Goal: Task Accomplishment & Management: Manage account settings

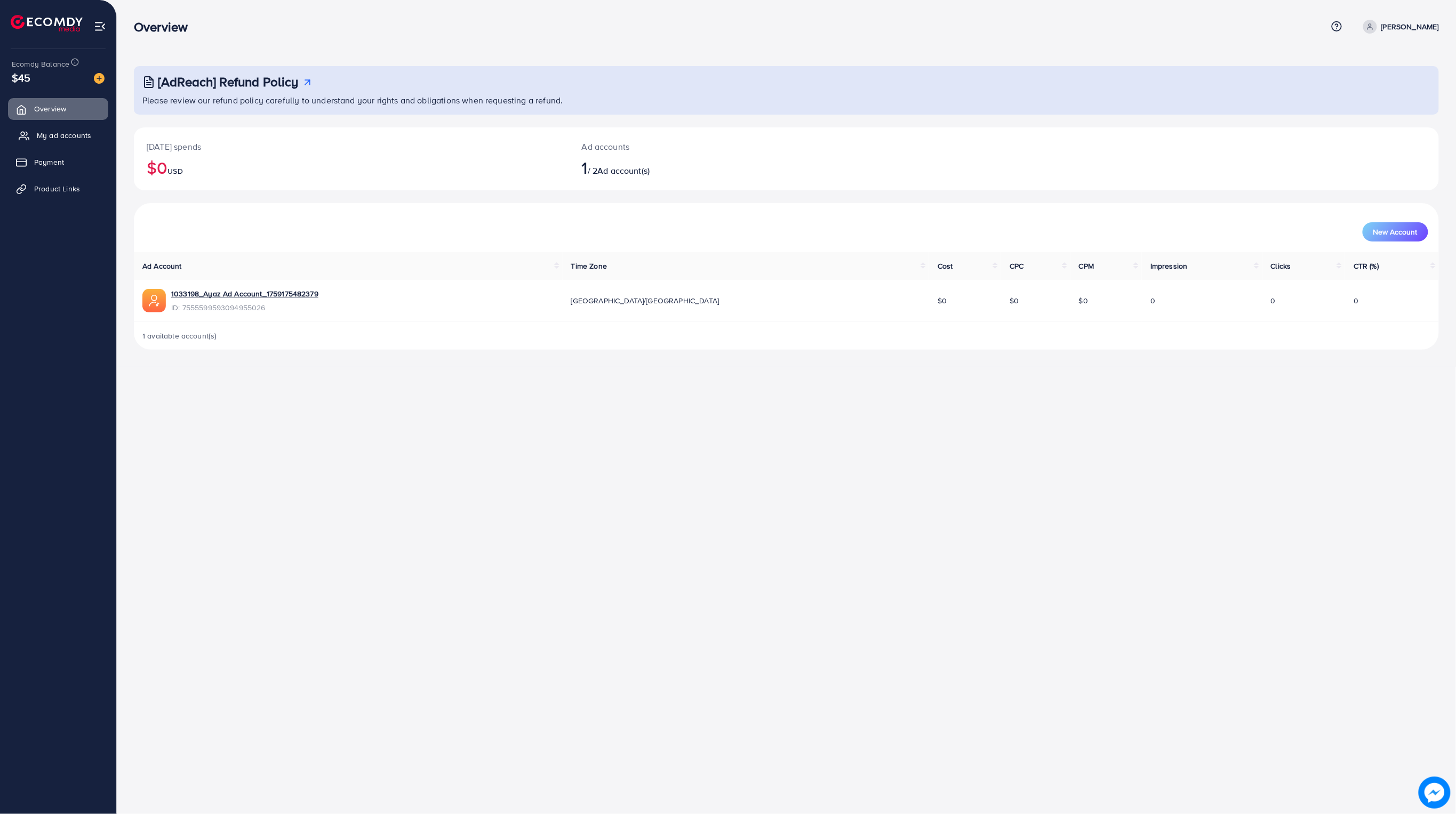
click at [63, 134] on span "My ad accounts" at bounding box center [64, 135] width 55 height 10
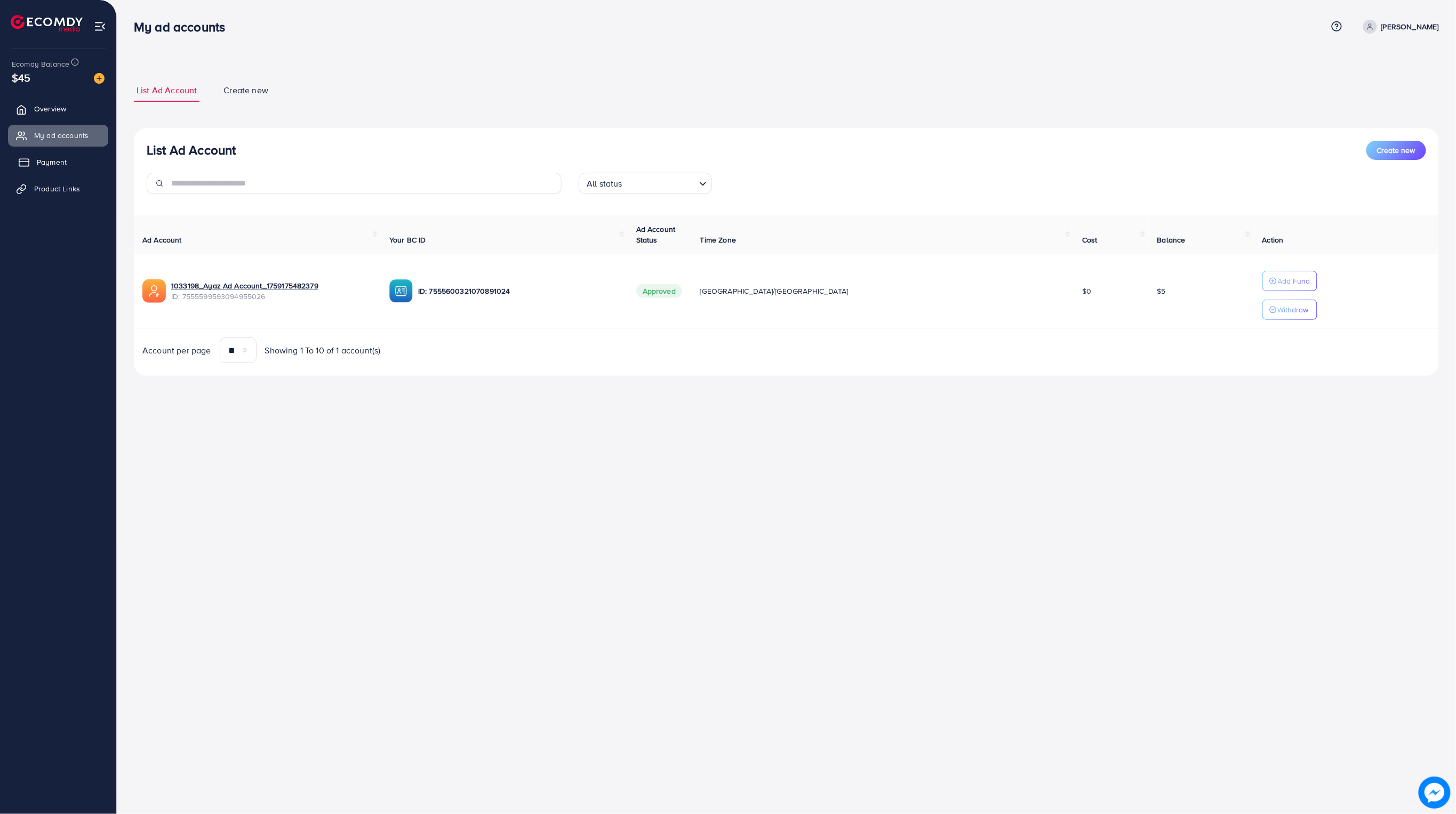
click at [56, 163] on span "Payment" at bounding box center [51, 162] width 30 height 10
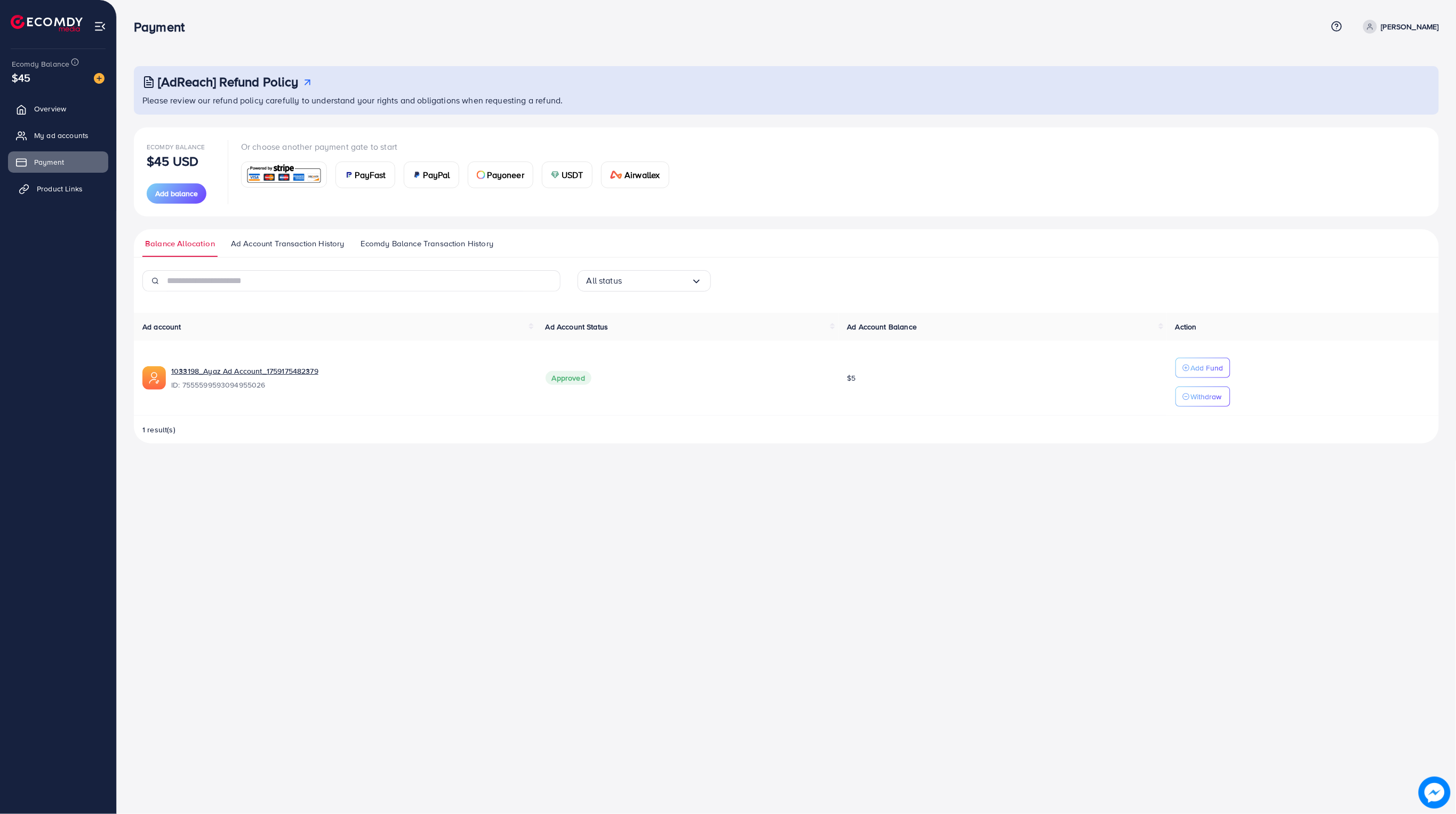
click at [57, 195] on link "Product Links" at bounding box center [57, 188] width 100 height 21
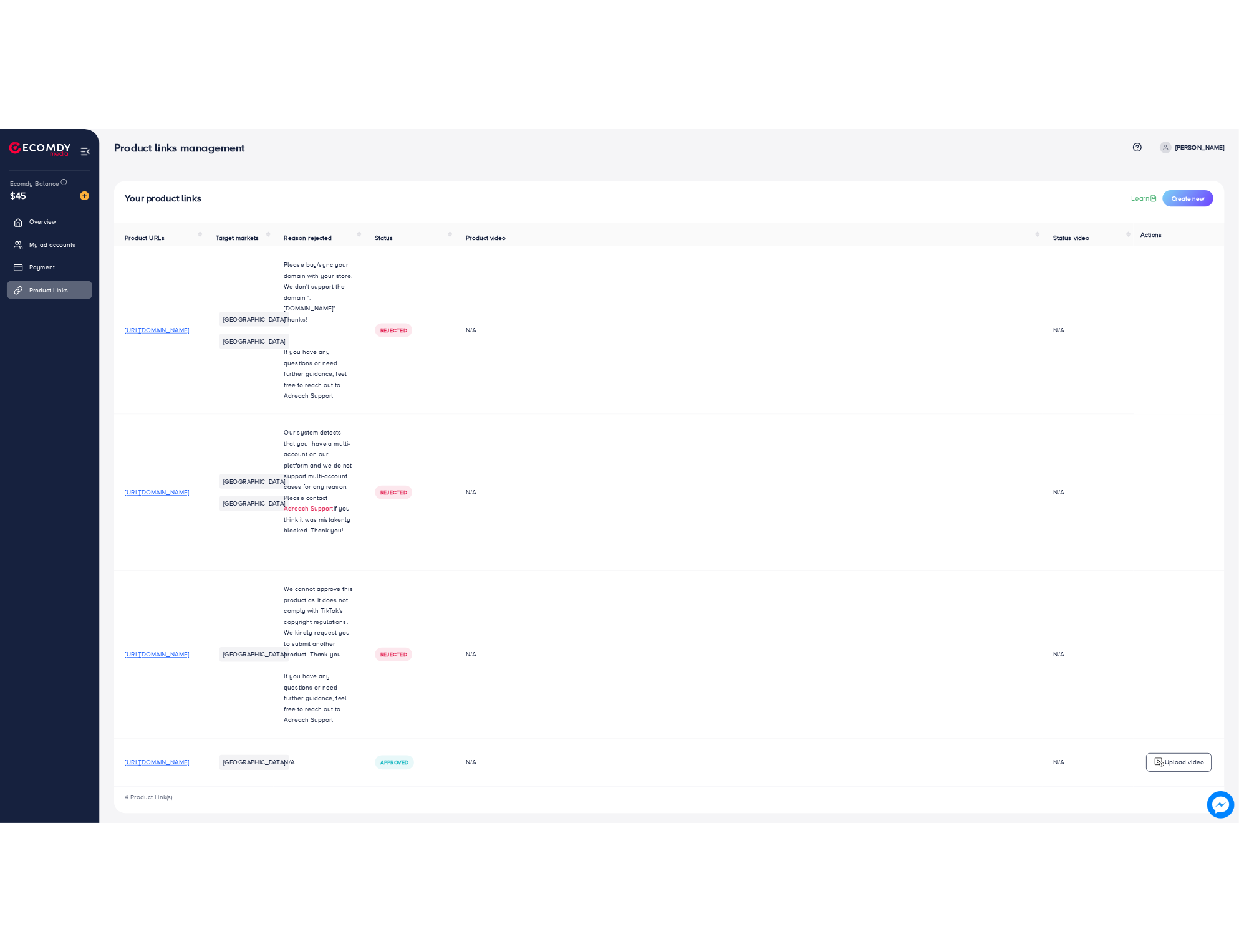
scroll to position [16, 0]
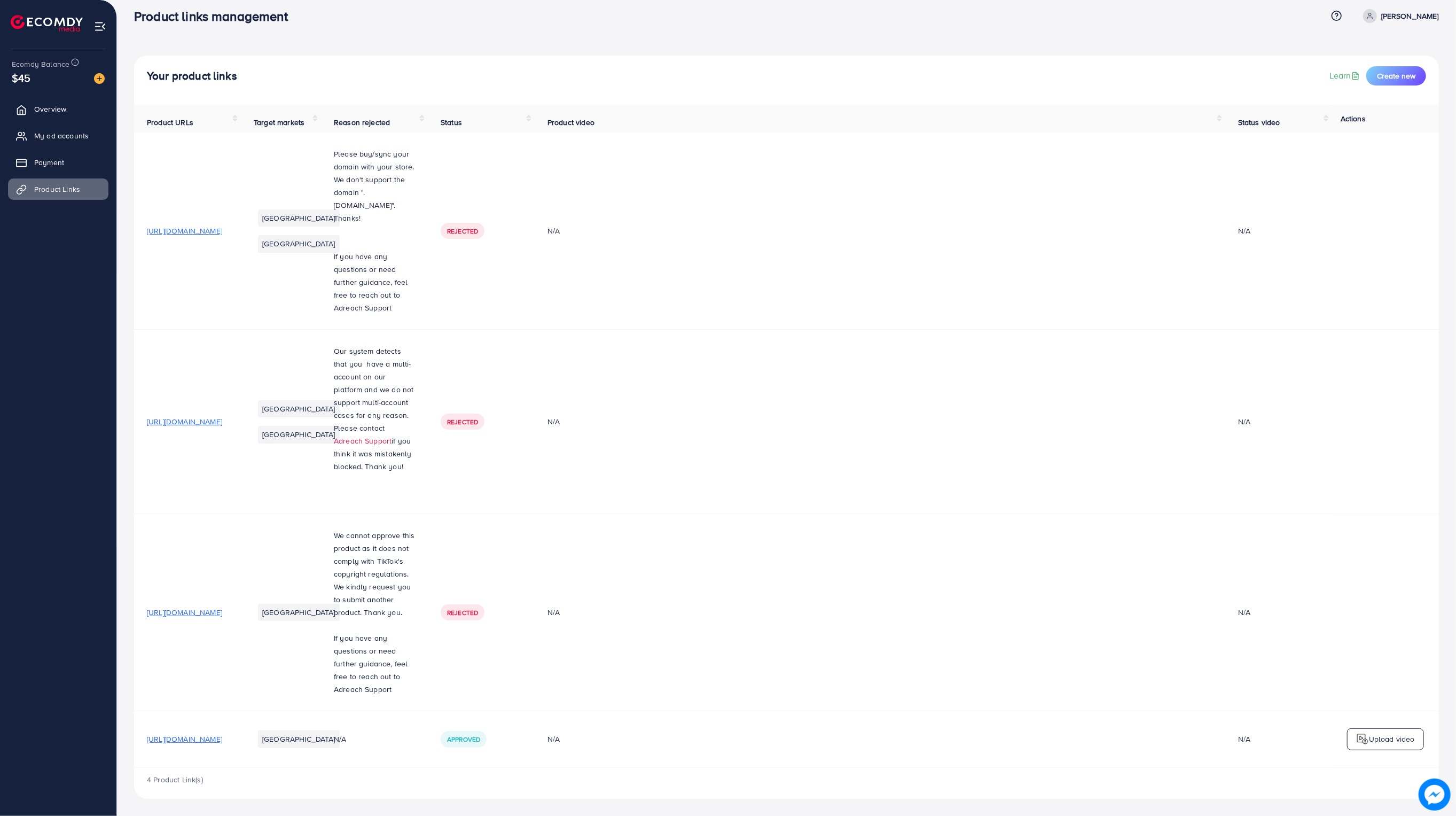
click at [222, 740] on span "[URL][DOMAIN_NAME]" at bounding box center [184, 739] width 75 height 10
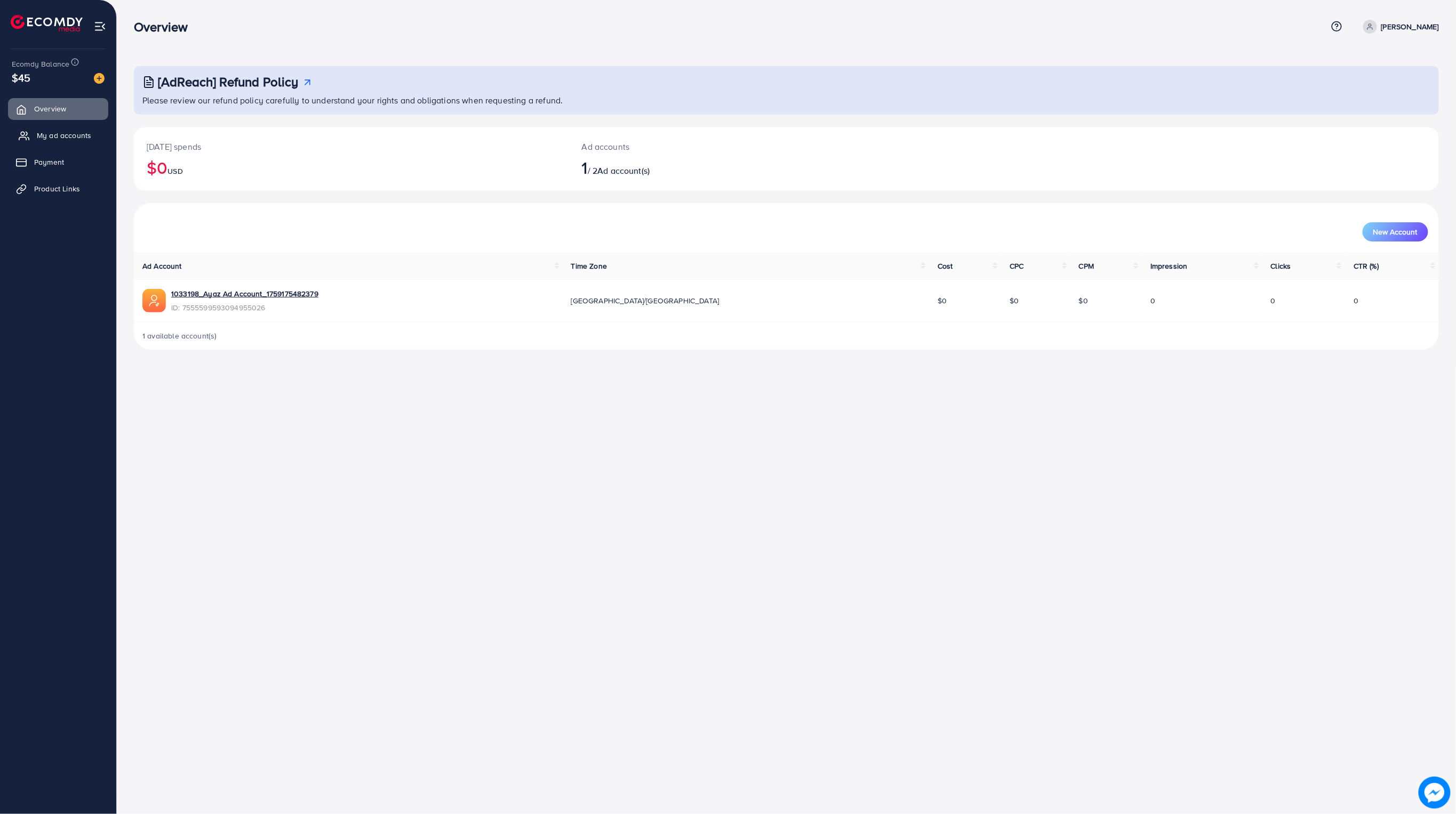
click at [57, 129] on link "My ad accounts" at bounding box center [57, 135] width 100 height 21
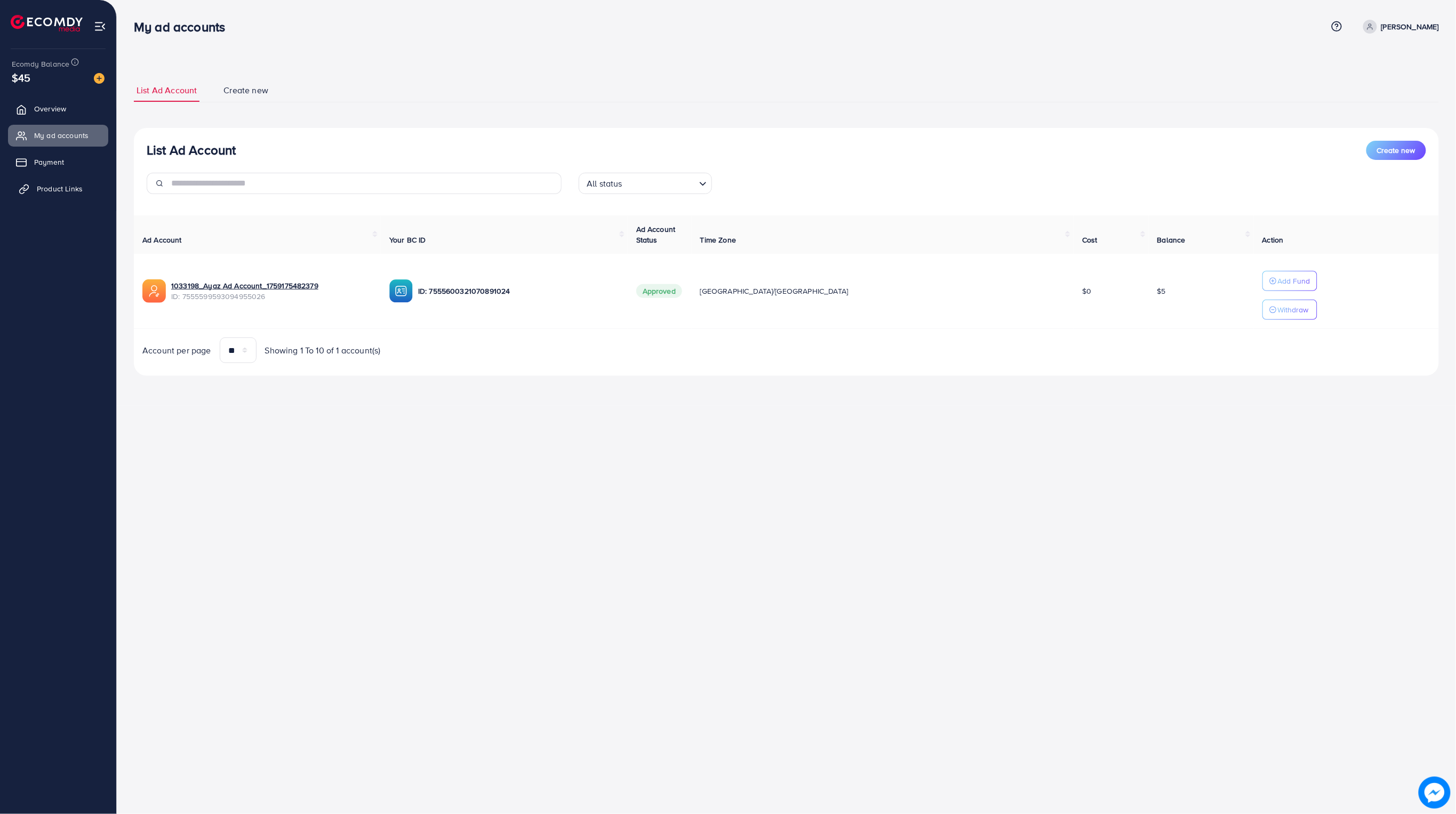
click at [55, 188] on span "Product Links" at bounding box center [60, 188] width 46 height 10
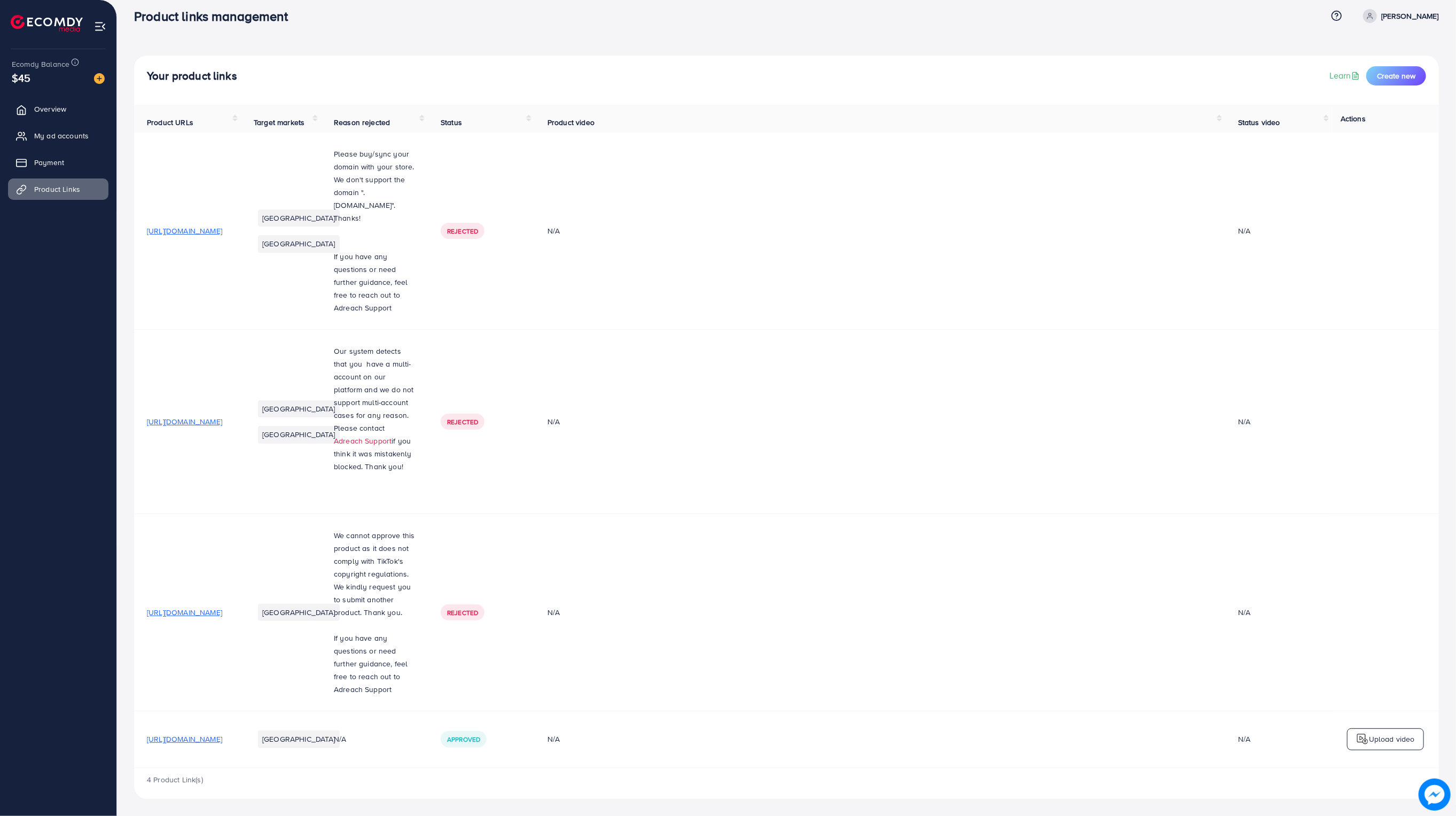
scroll to position [14, 0]
click at [222, 738] on span "[URL][DOMAIN_NAME]" at bounding box center [184, 739] width 75 height 10
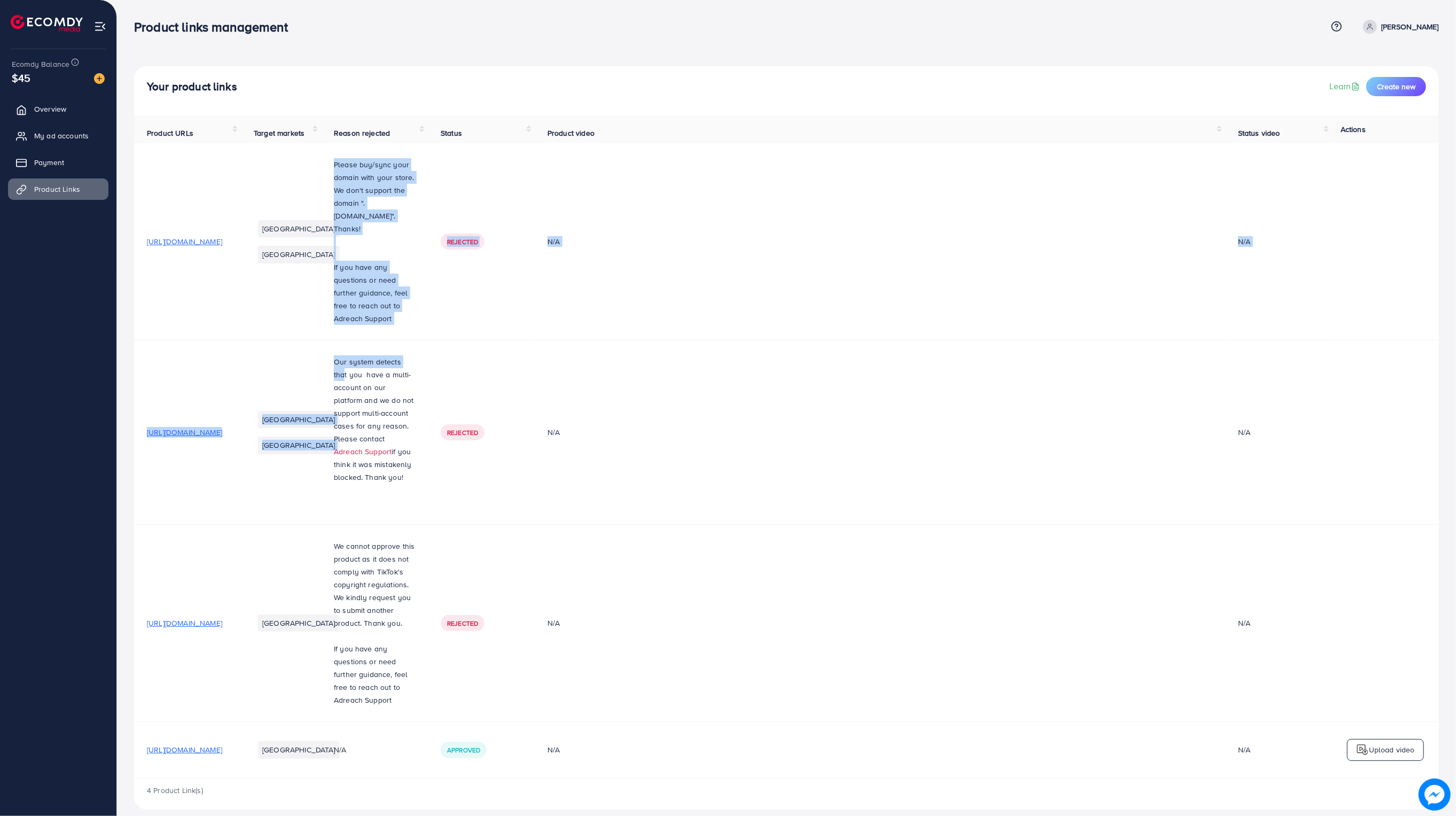
drag, startPoint x: 430, startPoint y: 216, endPoint x: 486, endPoint y: 370, distance: 163.9
click at [484, 363] on tbody "[URL][DOMAIN_NAME] [GEOGRAPHIC_DATA] [GEOGRAPHIC_DATA] Please buy/sync your dom…" at bounding box center [786, 460] width 1305 height 635
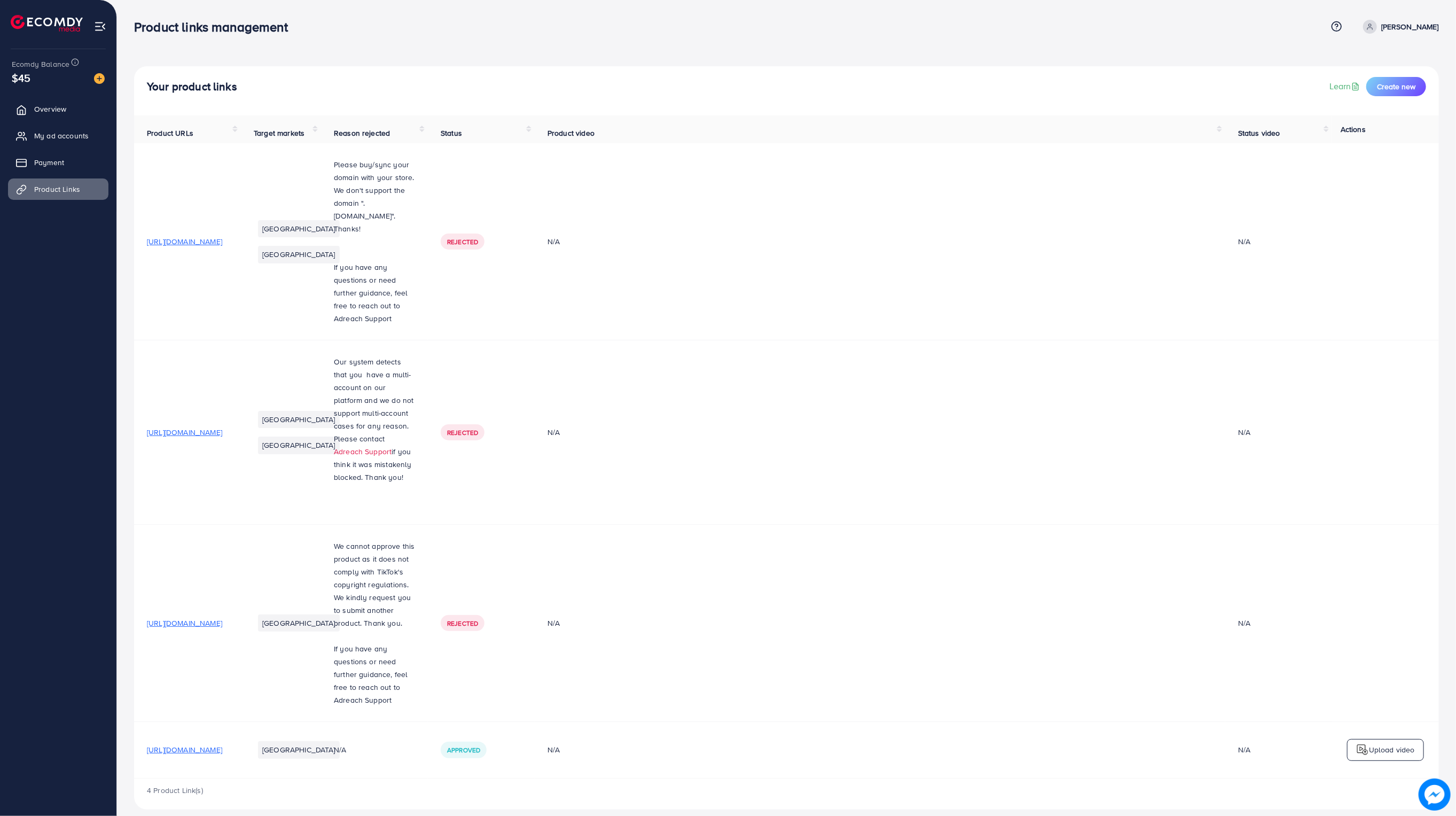
click at [428, 361] on td "Our system detects that you have a multi-account on our platform and we do not …" at bounding box center [374, 432] width 107 height 184
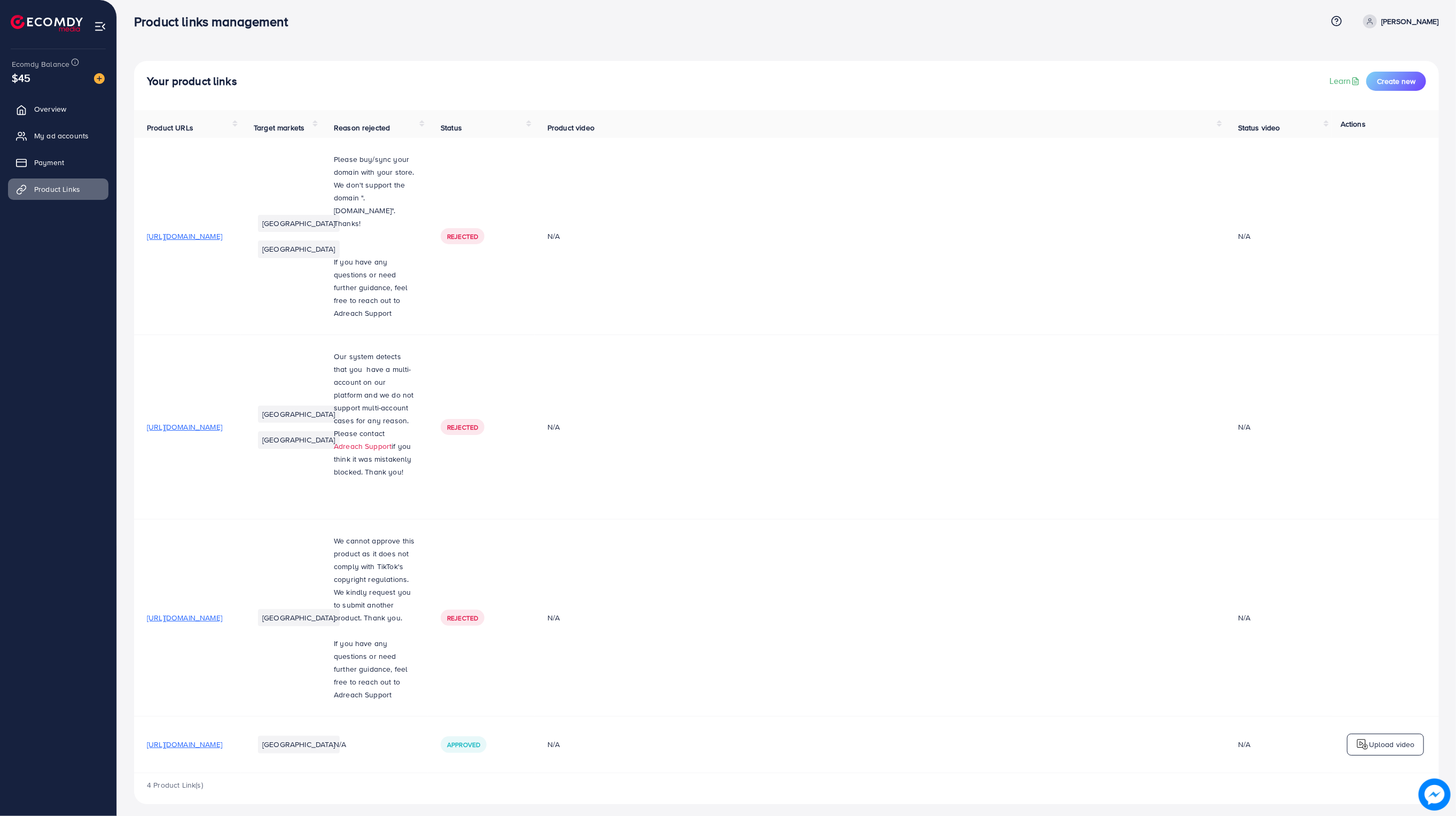
scroll to position [14, 0]
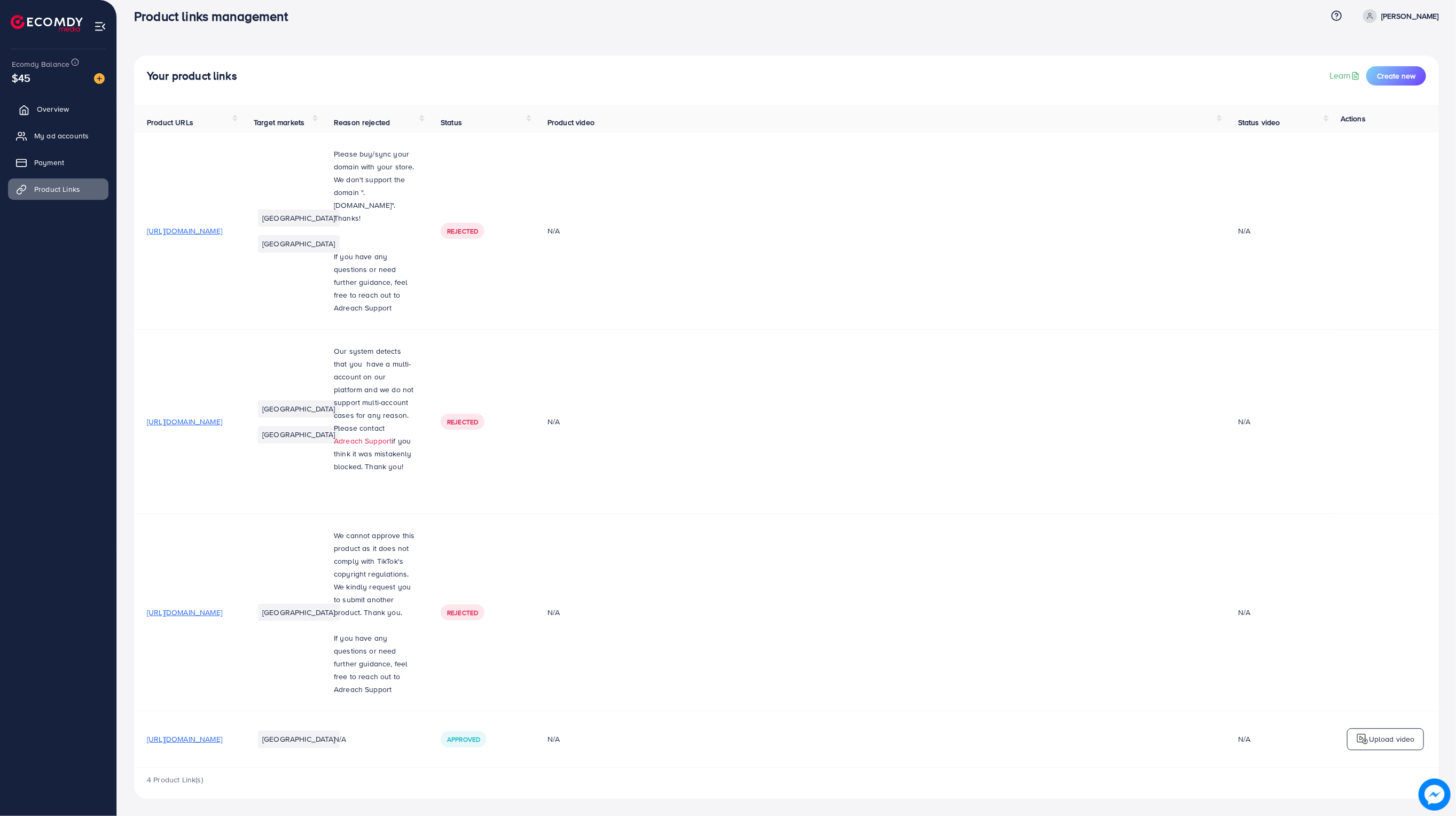
click at [42, 105] on span "Overview" at bounding box center [52, 109] width 32 height 10
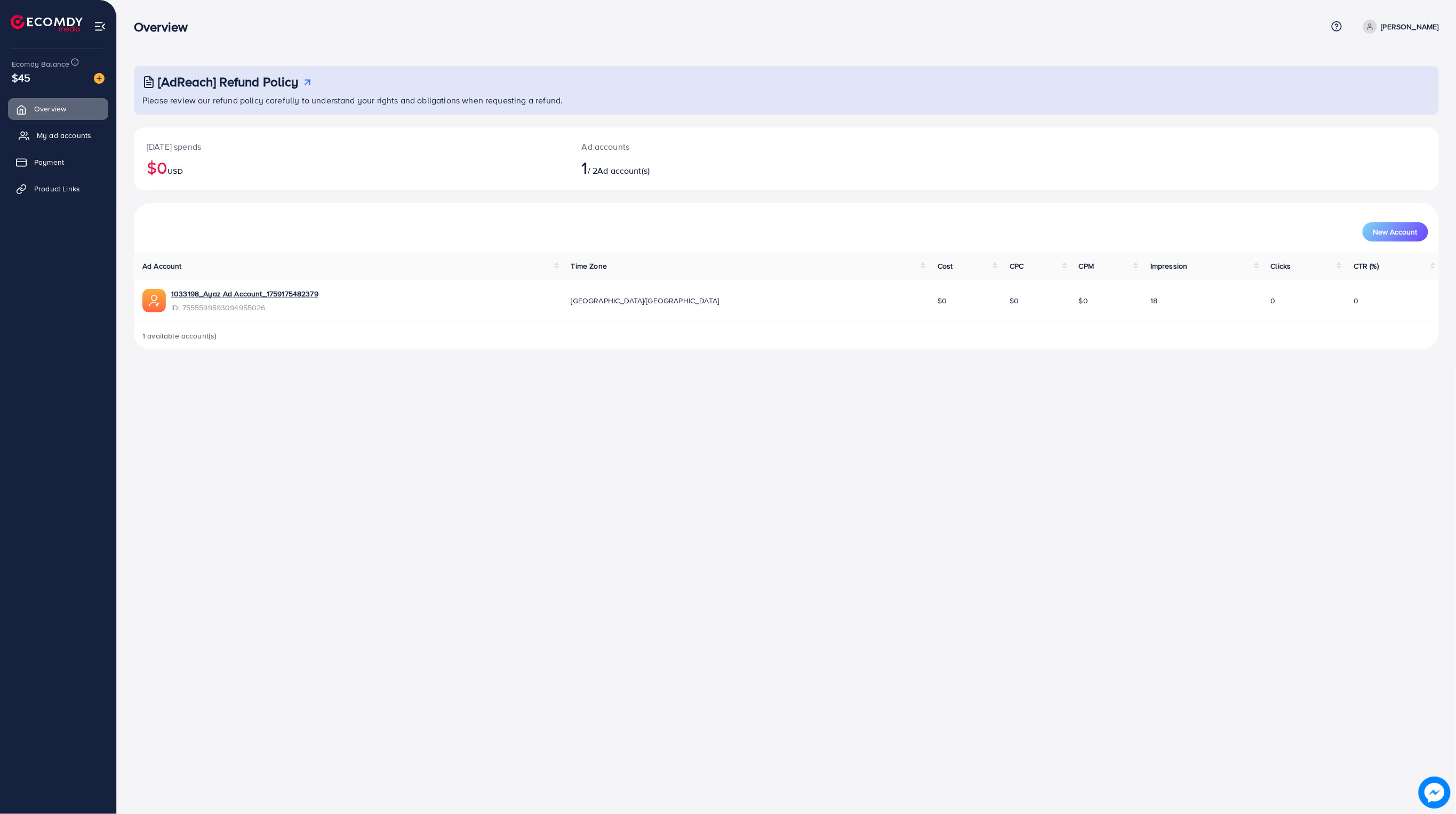
click at [29, 138] on link "My ad accounts" at bounding box center [57, 135] width 100 height 21
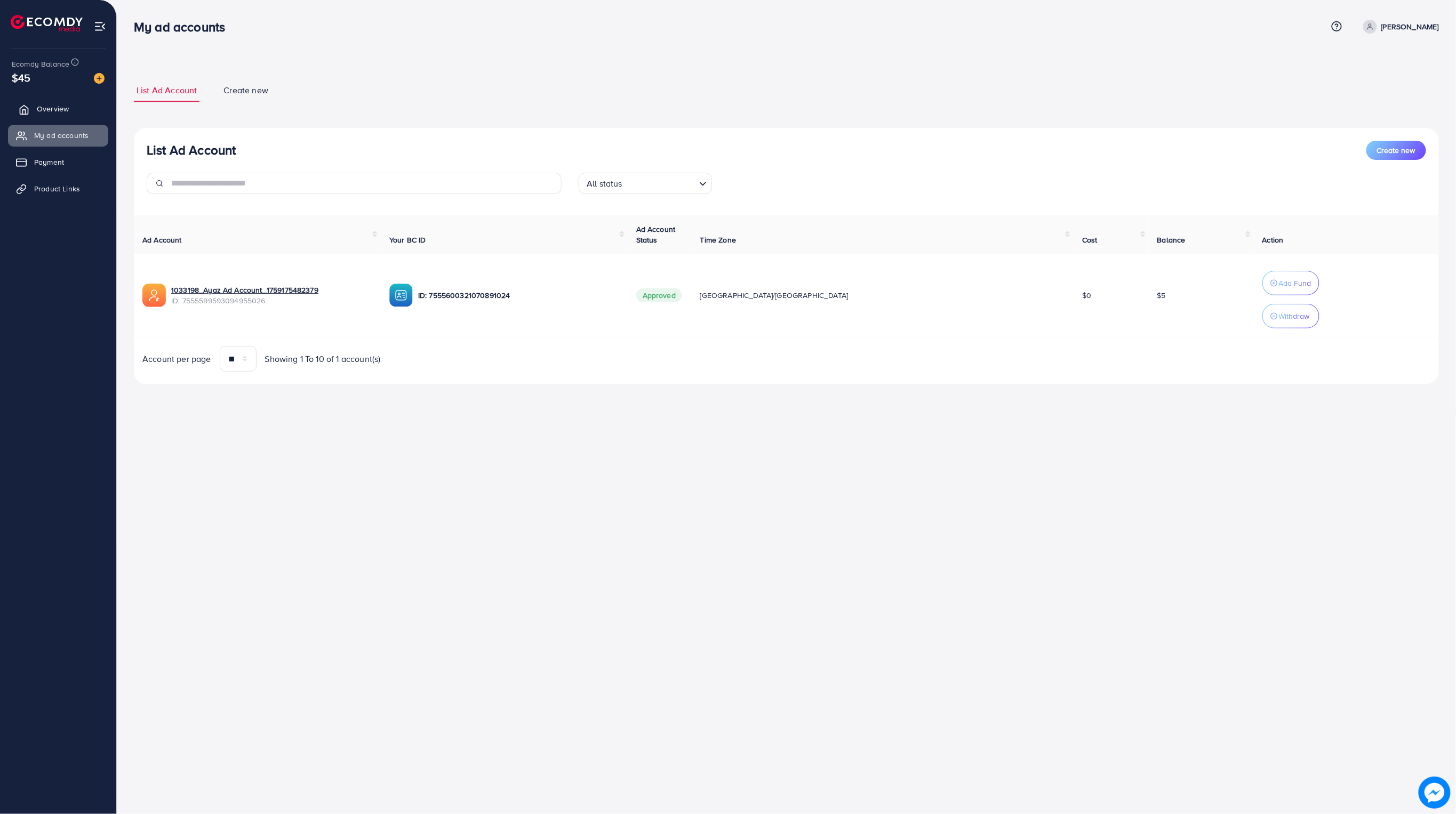
click at [54, 109] on span "Overview" at bounding box center [52, 109] width 32 height 10
